Goal: Transaction & Acquisition: Purchase product/service

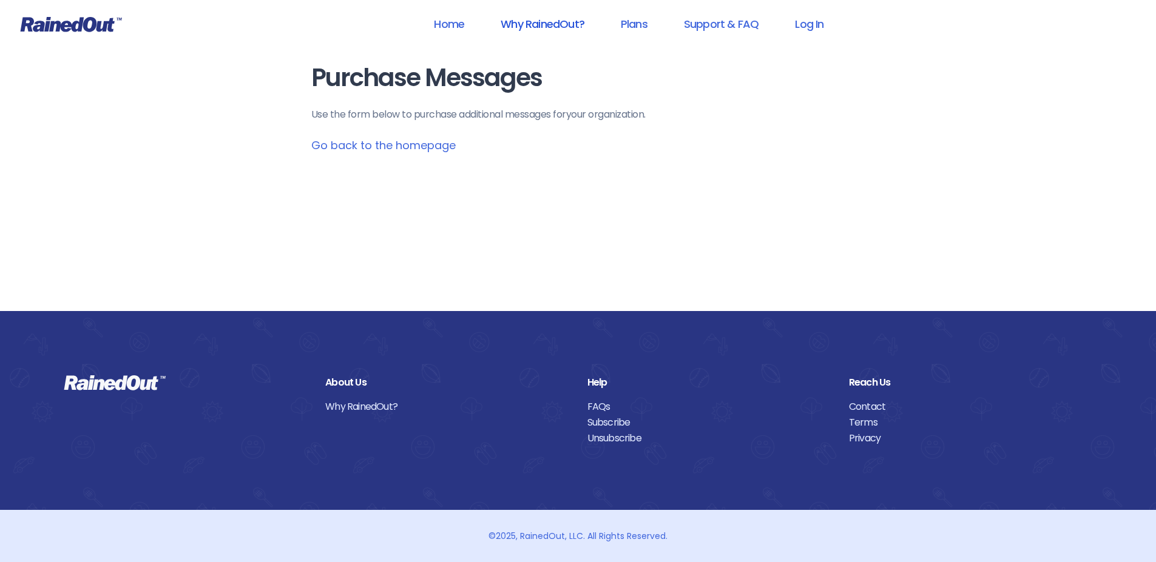
click at [569, 25] on link "Why RainedOut?" at bounding box center [542, 23] width 115 height 27
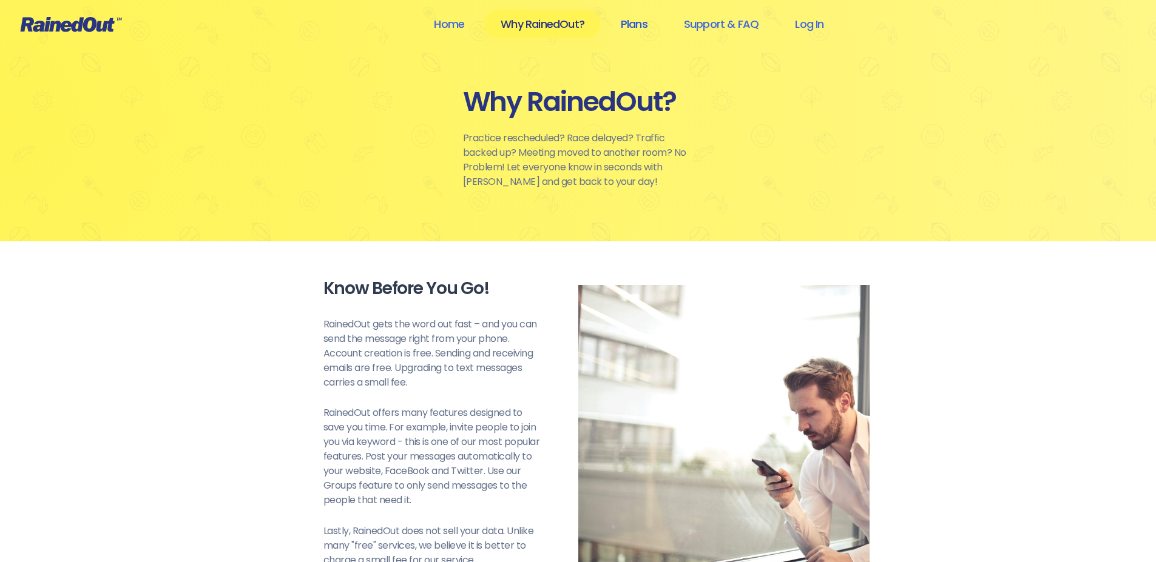
click at [644, 22] on link "Plans" at bounding box center [634, 23] width 58 height 27
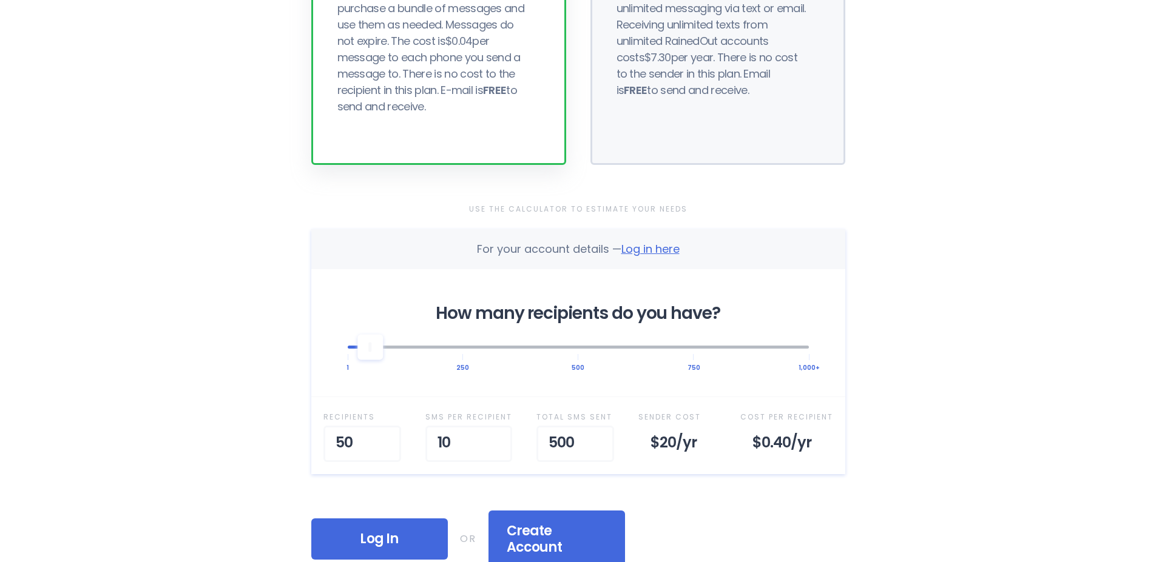
scroll to position [218, 0]
click at [372, 352] on div at bounding box center [370, 346] width 25 height 25
drag, startPoint x: 375, startPoint y: 352, endPoint x: 363, endPoint y: 352, distance: 12.8
click at [363, 352] on div at bounding box center [358, 346] width 25 height 25
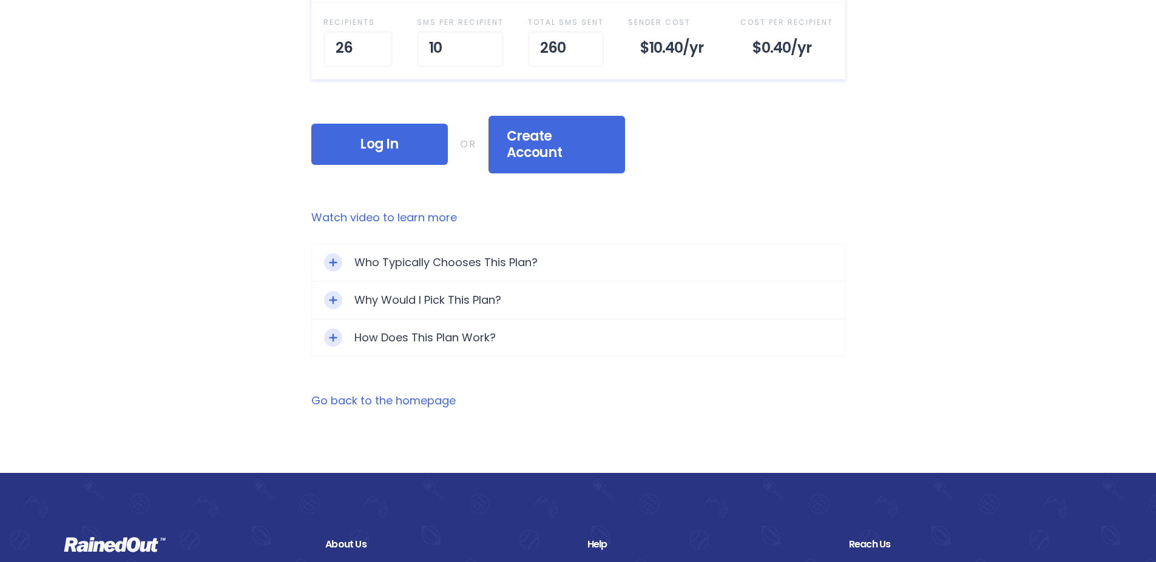
scroll to position [510, 0]
